Goal: Information Seeking & Learning: Find specific fact

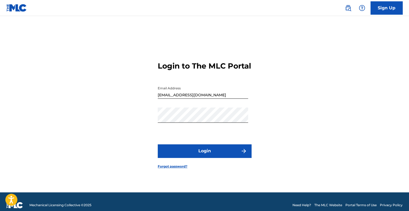
click at [218, 156] on button "Login" at bounding box center [205, 151] width 94 height 13
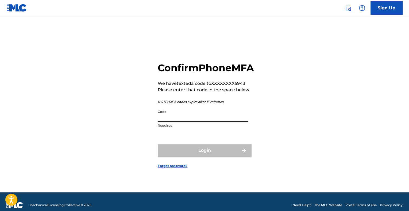
click at [195, 122] on input "Code" at bounding box center [203, 114] width 90 height 15
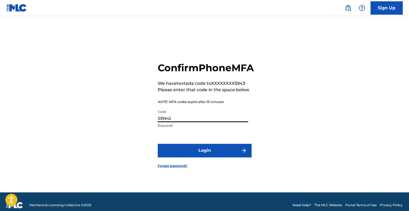
type input "335942"
click at [210, 157] on button "Login" at bounding box center [205, 150] width 94 height 13
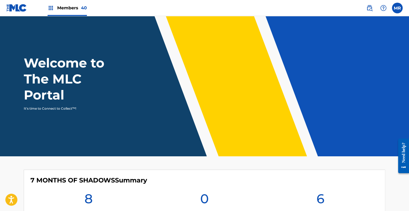
click at [370, 5] on img at bounding box center [369, 8] width 6 height 6
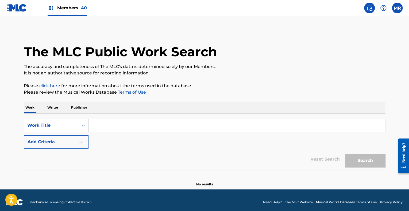
click at [102, 126] on input "Search Form" at bounding box center [236, 125] width 296 height 13
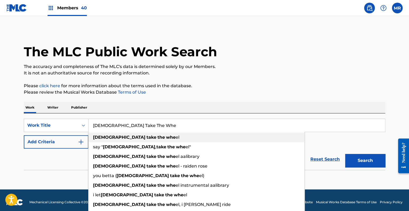
click at [146, 140] on strong "take" at bounding box center [151, 137] width 10 height 5
type input "[DEMOGRAPHIC_DATA] take the wheel"
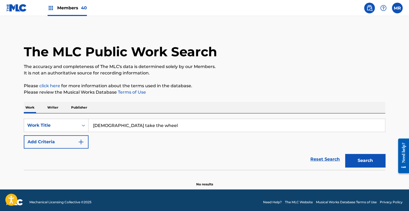
click at [78, 141] on img "Search Form" at bounding box center [81, 142] width 6 height 6
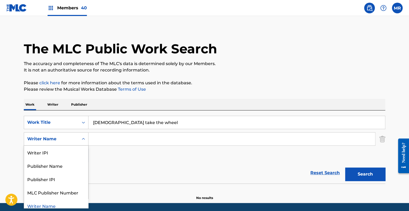
click at [84, 142] on div "Search Form" at bounding box center [84, 139] width 10 height 10
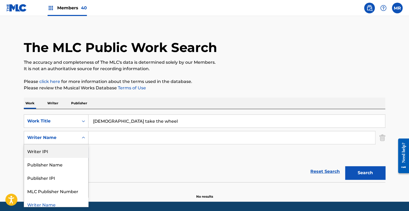
click at [48, 153] on div "Writer IPI" at bounding box center [56, 151] width 64 height 13
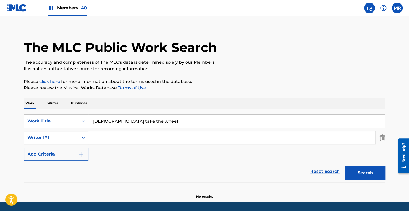
click at [111, 135] on input "Search Form" at bounding box center [231, 138] width 287 height 13
type input "[PERSON_NAME]"
click at [345, 167] on button "Search" at bounding box center [365, 173] width 40 height 13
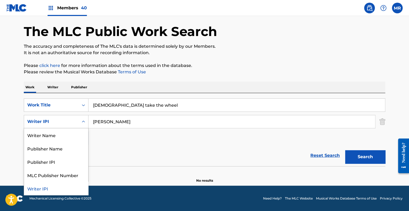
click at [85, 121] on icon "Search Form" at bounding box center [83, 121] width 5 height 5
click at [64, 133] on div "Writer Name" at bounding box center [56, 135] width 64 height 13
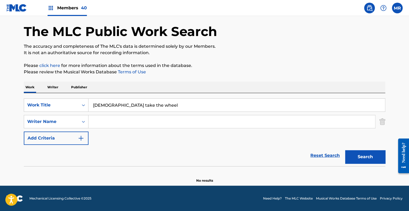
click at [133, 126] on input "Search Form" at bounding box center [231, 121] width 287 height 13
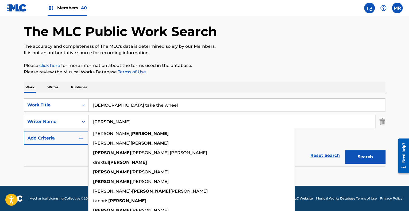
type input "[PERSON_NAME]"
click at [345, 151] on button "Search" at bounding box center [365, 157] width 40 height 13
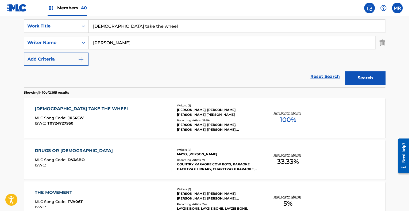
scroll to position [99, 0]
click at [219, 113] on div "[PERSON_NAME], [PERSON_NAME] [PERSON_NAME] [PERSON_NAME]" at bounding box center [217, 113] width 81 height 10
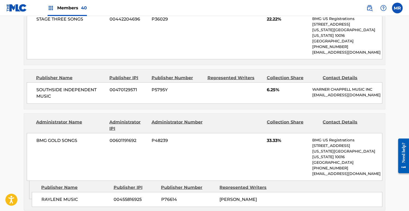
scroll to position [534, 0]
